Goal: Use online tool/utility: Utilize a website feature to perform a specific function

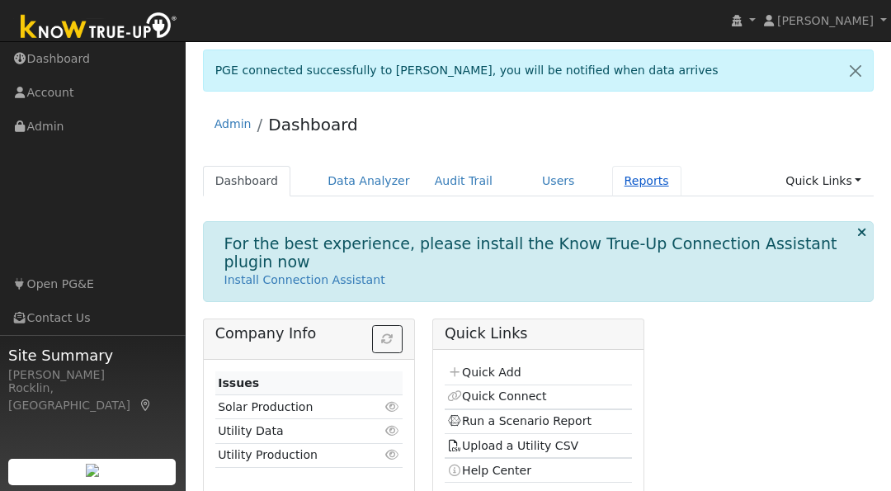
click at [612, 188] on link "Reports" at bounding box center [646, 181] width 69 height 31
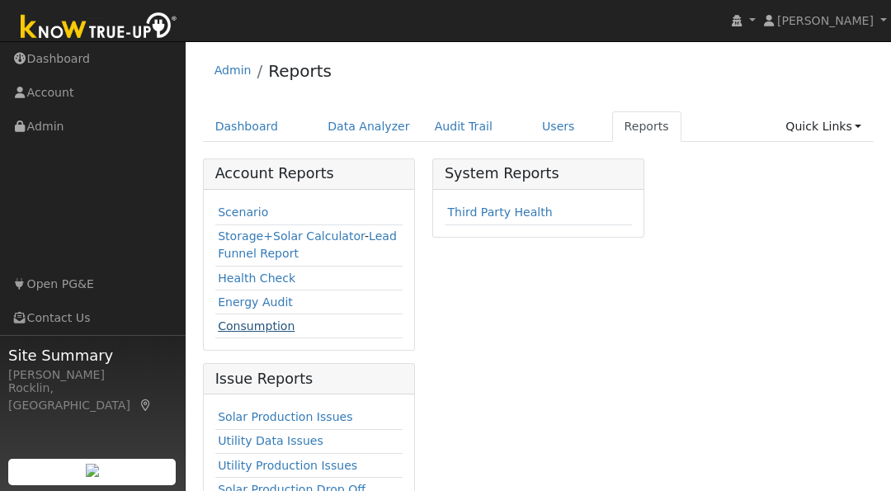
click at [248, 331] on link "Consumption" at bounding box center [256, 325] width 77 height 13
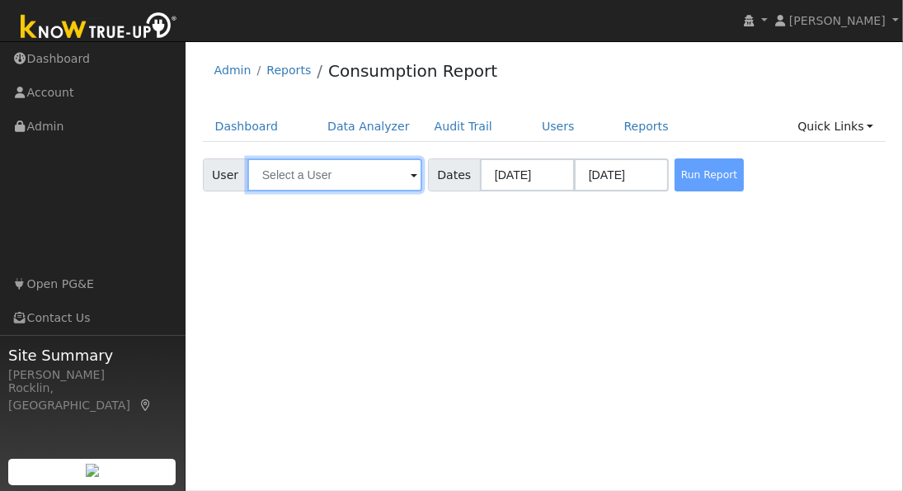
click at [361, 178] on input "text" at bounding box center [334, 174] width 175 height 33
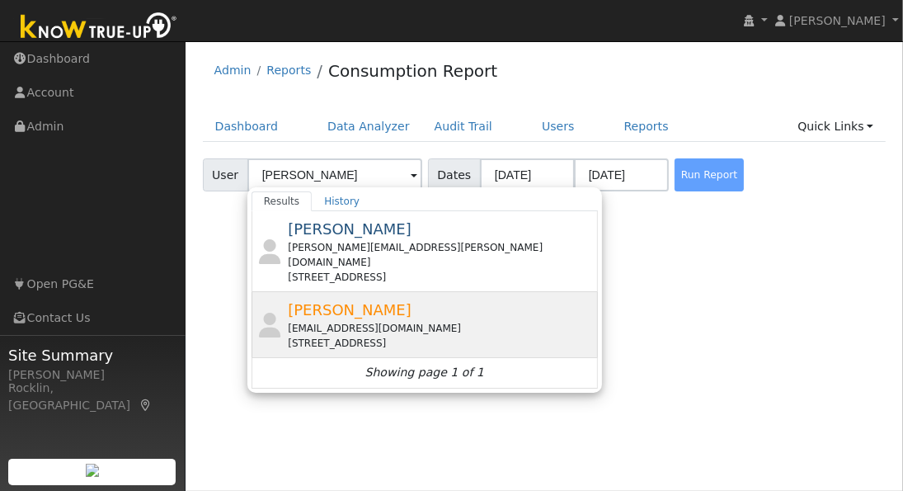
click at [330, 301] on span "[PERSON_NAME]" at bounding box center [350, 309] width 124 height 17
type input "[PERSON_NAME]"
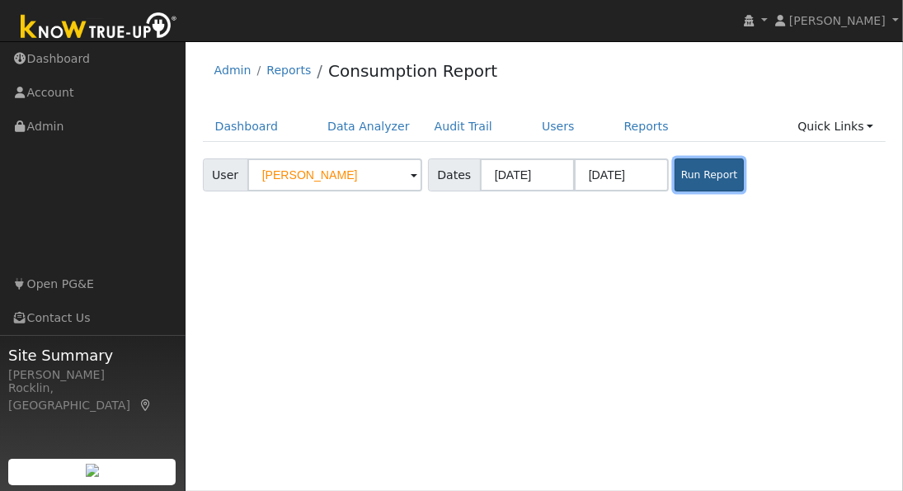
click at [694, 181] on button "Run Report" at bounding box center [709, 174] width 69 height 33
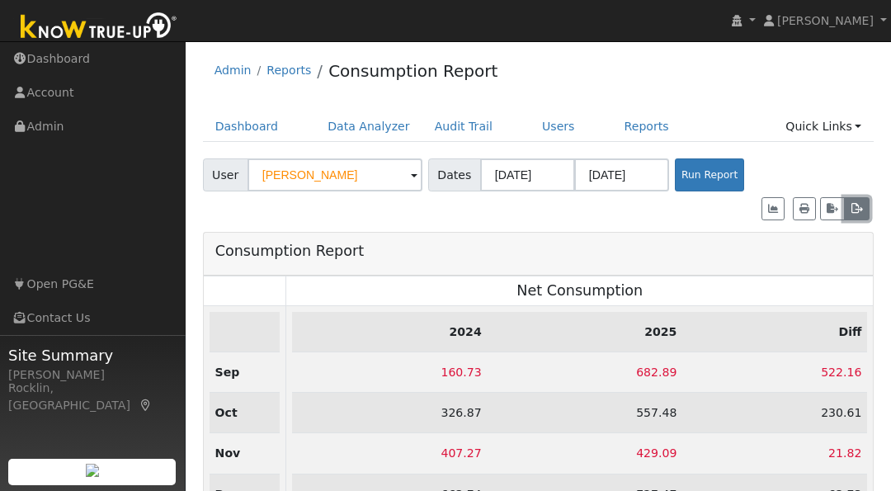
click at [857, 204] on icon "button" at bounding box center [857, 209] width 12 height 10
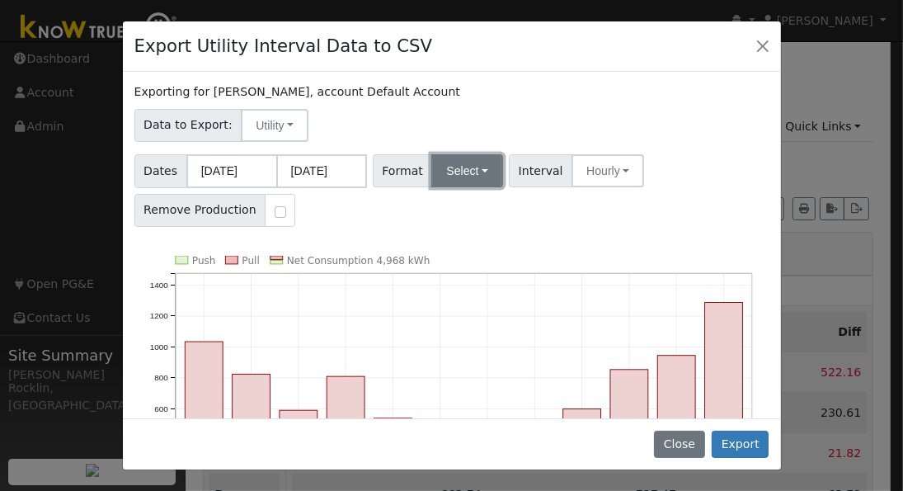
click at [477, 168] on button "Select" at bounding box center [467, 170] width 72 height 33
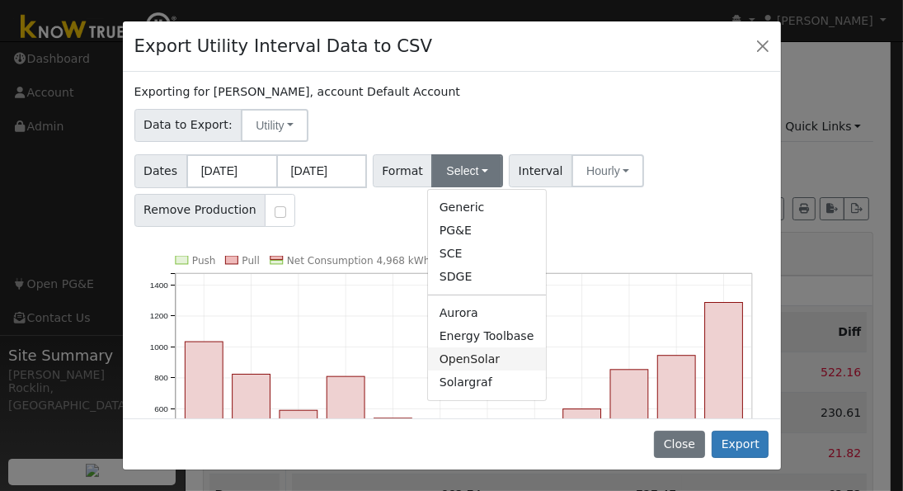
click at [488, 362] on link "OpenSolar" at bounding box center [487, 358] width 118 height 23
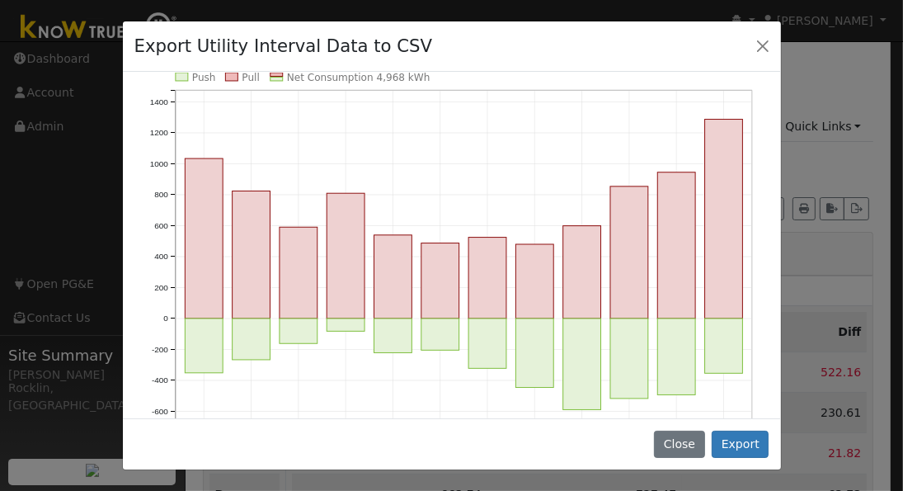
scroll to position [186, 0]
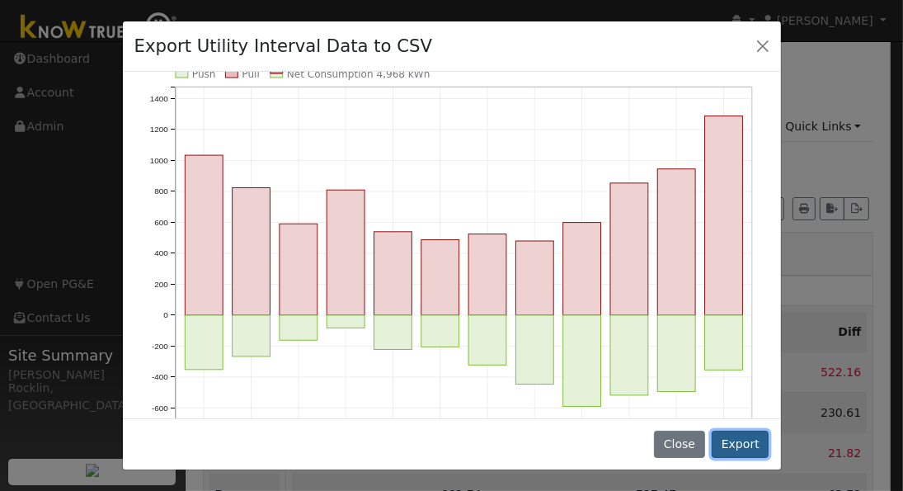
click at [752, 440] on button "Export" at bounding box center [740, 445] width 57 height 28
